Goal: Transaction & Acquisition: Download file/media

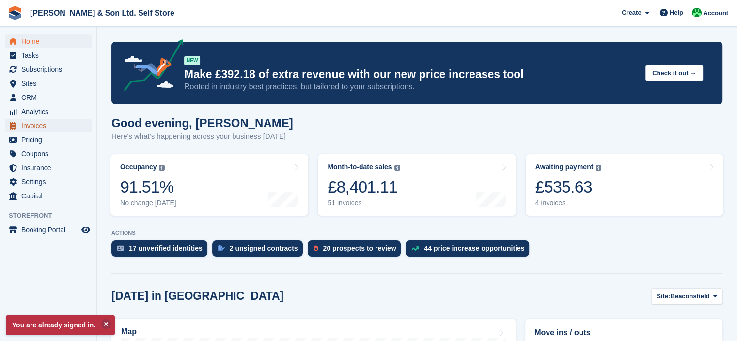
click at [55, 128] on span "Invoices" at bounding box center [50, 126] width 58 height 14
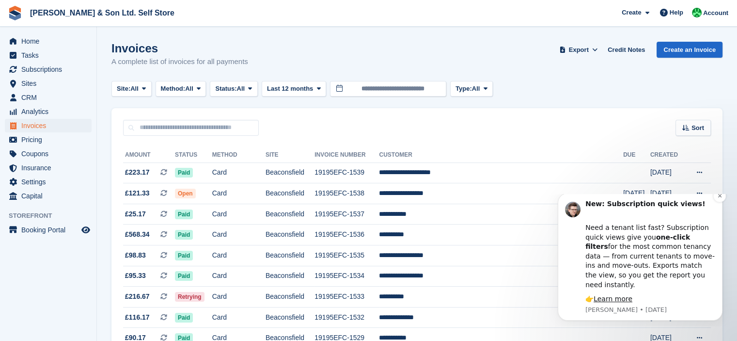
click at [674, 299] on div "👉 Learn more" at bounding box center [651, 299] width 130 height 10
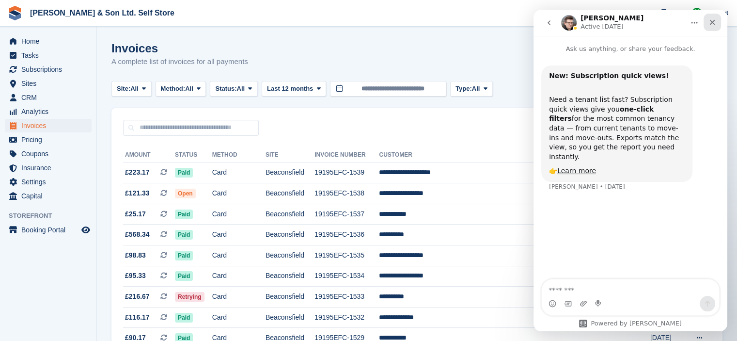
click at [713, 21] on icon "Close" at bounding box center [712, 22] width 5 height 5
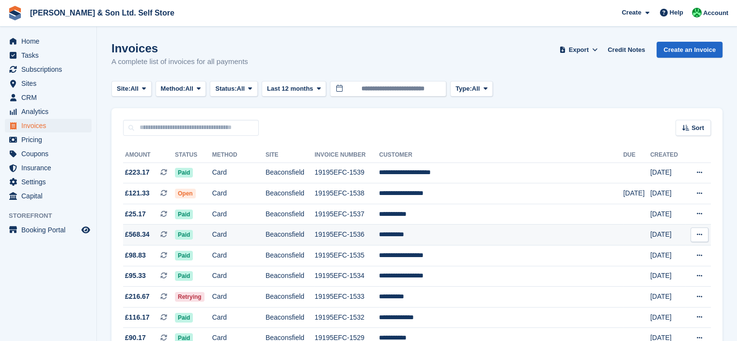
click at [697, 235] on icon at bounding box center [699, 234] width 5 height 6
click at [660, 254] on p "Download PDF" at bounding box center [662, 253] width 84 height 13
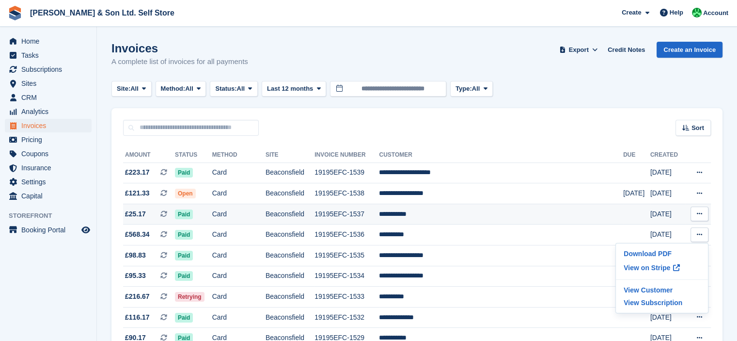
click at [700, 216] on icon at bounding box center [699, 213] width 5 height 6
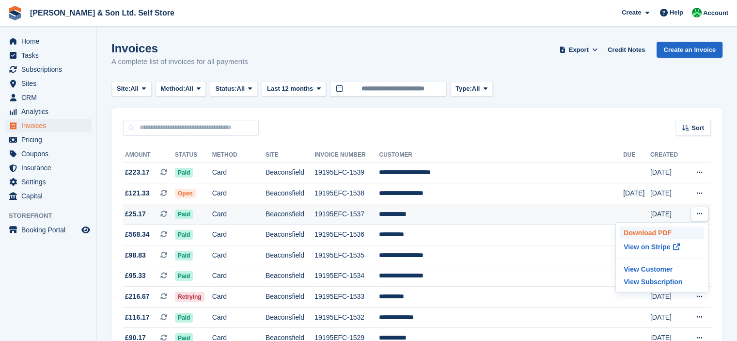
click at [686, 234] on p "Download PDF" at bounding box center [662, 232] width 84 height 13
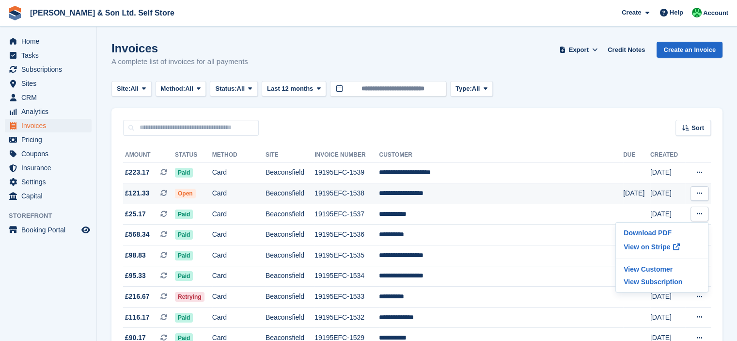
click at [700, 194] on icon at bounding box center [699, 193] width 5 height 6
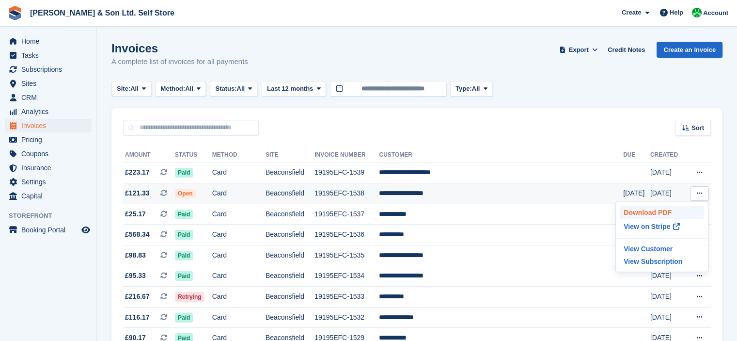
click at [682, 212] on p "Download PDF" at bounding box center [662, 212] width 84 height 13
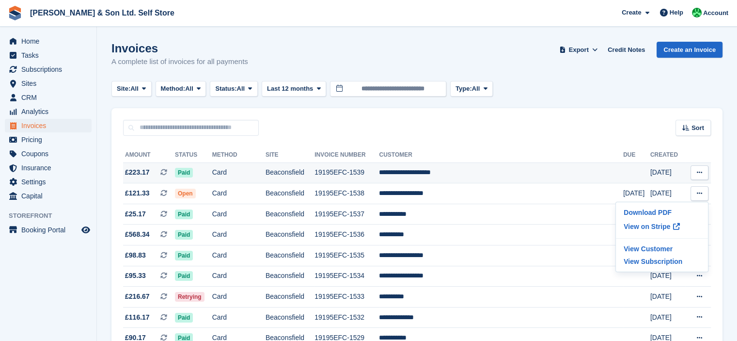
click at [698, 177] on button at bounding box center [700, 172] width 18 height 15
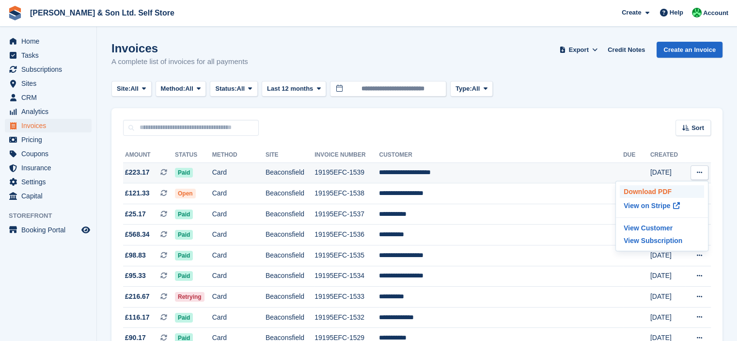
click at [671, 189] on p "Download PDF" at bounding box center [662, 191] width 84 height 13
